Goal: Information Seeking & Learning: Learn about a topic

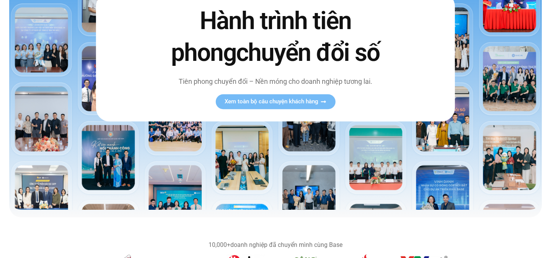
scroll to position [128, 0]
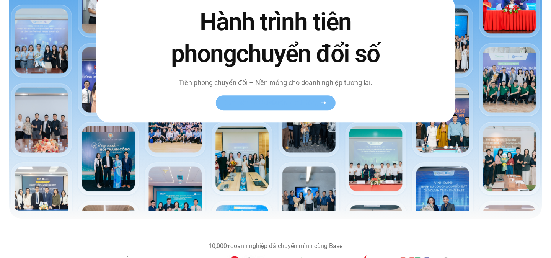
click at [325, 101] on icon at bounding box center [323, 103] width 6 height 6
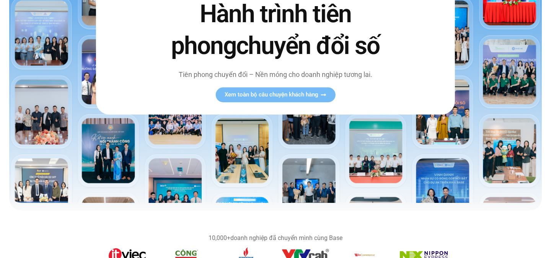
scroll to position [115, 0]
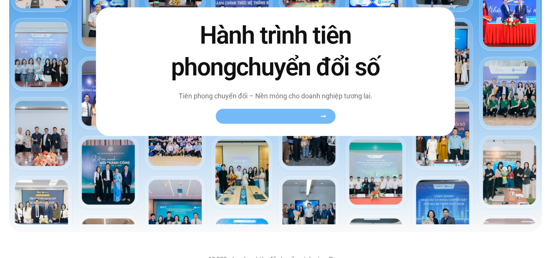
click at [307, 114] on span "Xem toàn bộ câu chuyện khách hàng" at bounding box center [272, 116] width 94 height 6
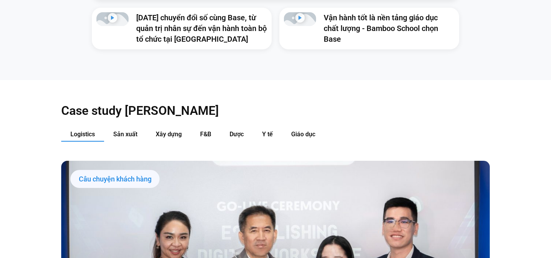
scroll to position [731, 0]
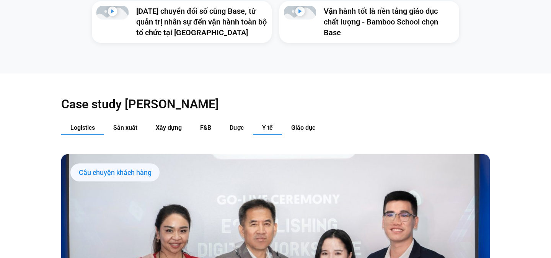
click at [272, 124] on span "Y tế" at bounding box center [267, 127] width 11 height 7
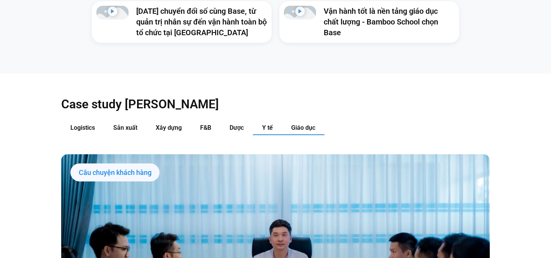
click at [294, 124] on span "Giáo dục" at bounding box center [303, 127] width 24 height 7
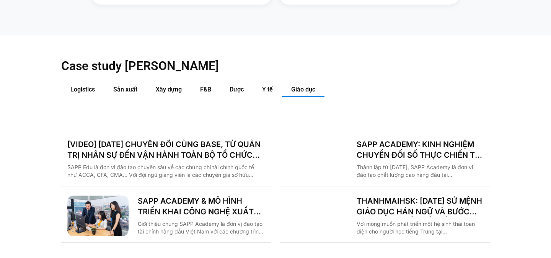
scroll to position [762, 0]
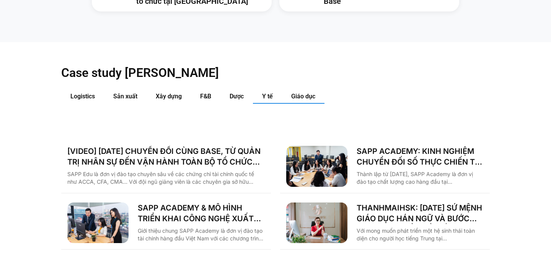
click at [268, 90] on button "Y tế" at bounding box center [267, 97] width 29 height 14
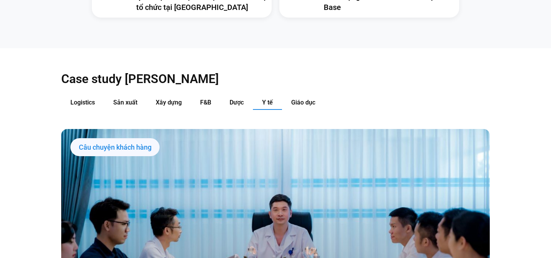
scroll to position [743, 0]
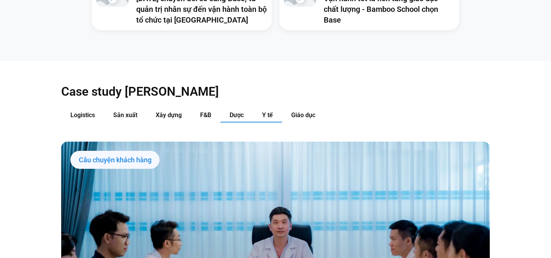
click at [238, 111] on span "Dược" at bounding box center [237, 114] width 14 height 7
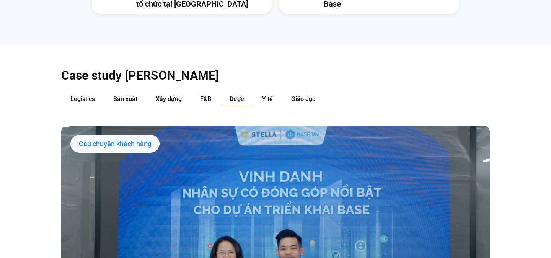
scroll to position [729, 0]
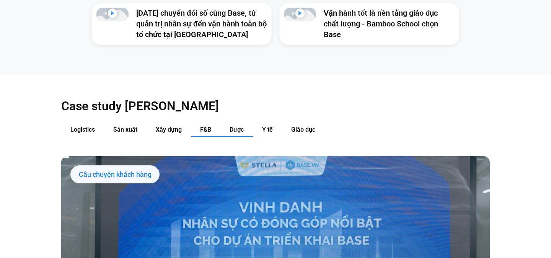
click at [208, 126] on span "F&B" at bounding box center [205, 129] width 11 height 7
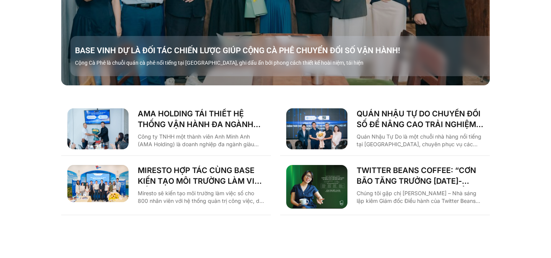
scroll to position [1038, 0]
